Goal: Task Accomplishment & Management: Use online tool/utility

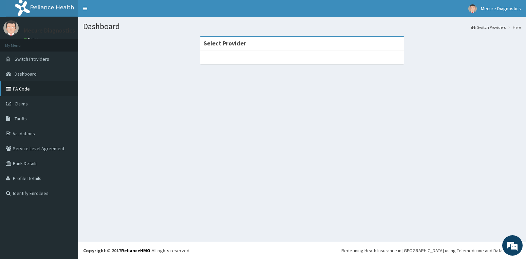
click at [27, 91] on link "PA Code" at bounding box center [39, 88] width 78 height 15
click at [32, 61] on span "Switch Providers" at bounding box center [32, 59] width 35 height 6
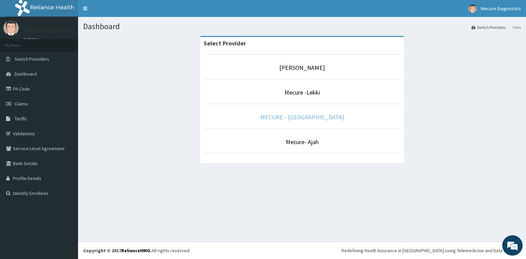
click at [287, 116] on link "MECURE - [GEOGRAPHIC_DATA]" at bounding box center [302, 117] width 84 height 8
